Goal: Find specific page/section: Find specific page/section

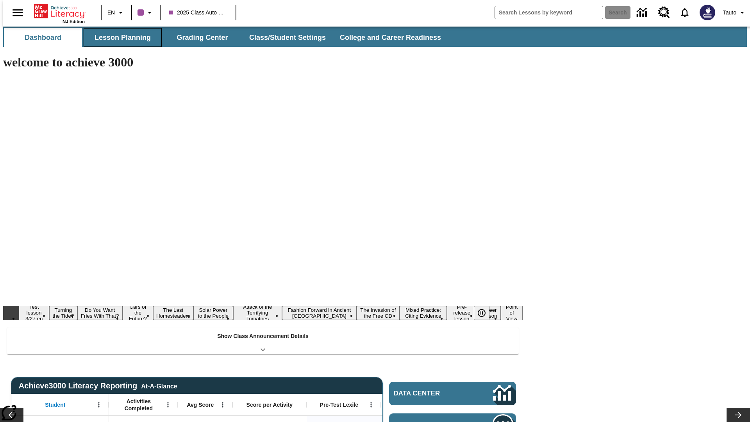
click at [120, 38] on button "Lesson Planning" at bounding box center [123, 37] width 78 height 19
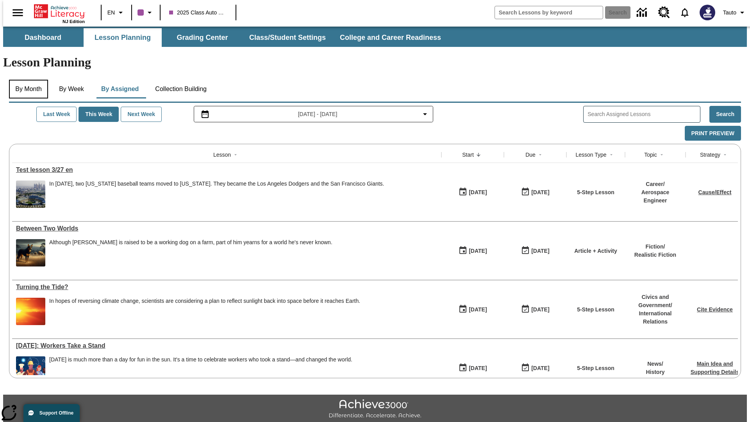
click at [26, 80] on button "By Month" at bounding box center [28, 89] width 39 height 19
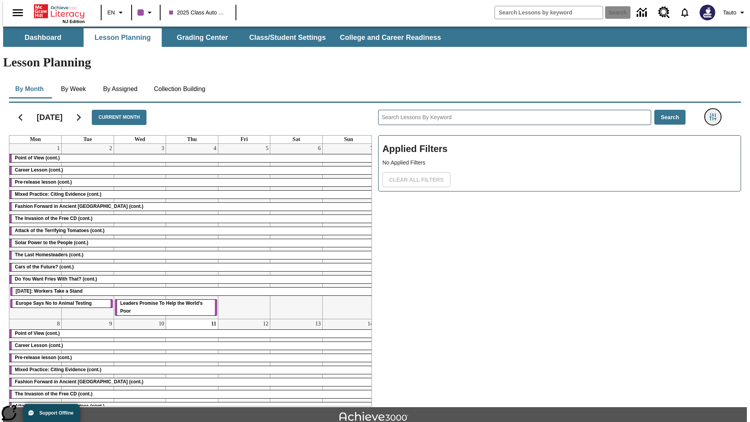
click at [715, 113] on icon "Filters Side menu" at bounding box center [713, 116] width 7 height 7
